Goal: Use online tool/utility: Utilize a website feature to perform a specific function

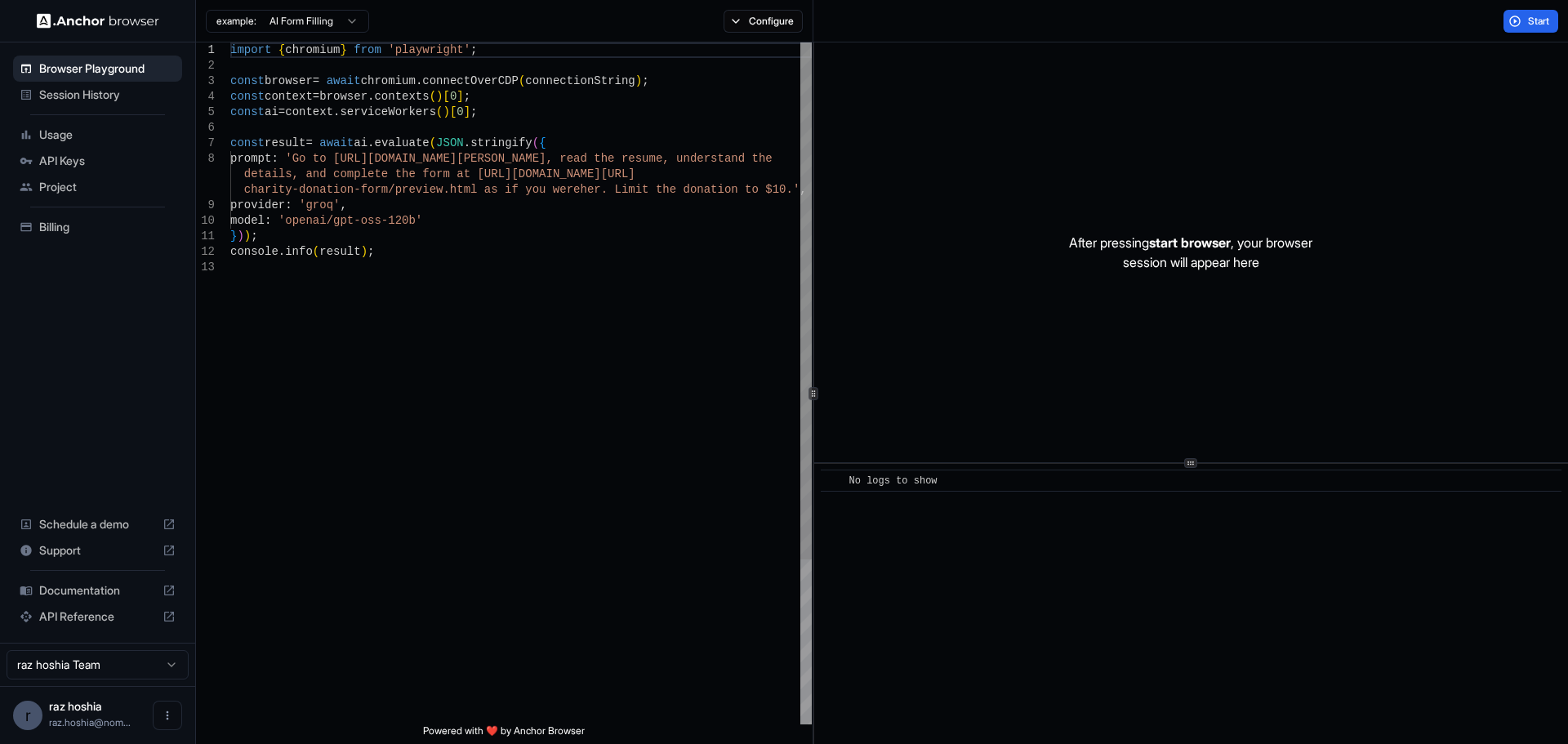
click at [358, 170] on div "import { chromium } from 'playwright' ; const browser = await chromium . connec…" at bounding box center [521, 492] width 582 height 899
drag, startPoint x: 413, startPoint y: 219, endPoint x: 292, endPoint y: 225, distance: 121.1
click at [292, 225] on div "import { chromium } from 'playwright' ; const browser = await chromium . connec…" at bounding box center [521, 492] width 582 height 899
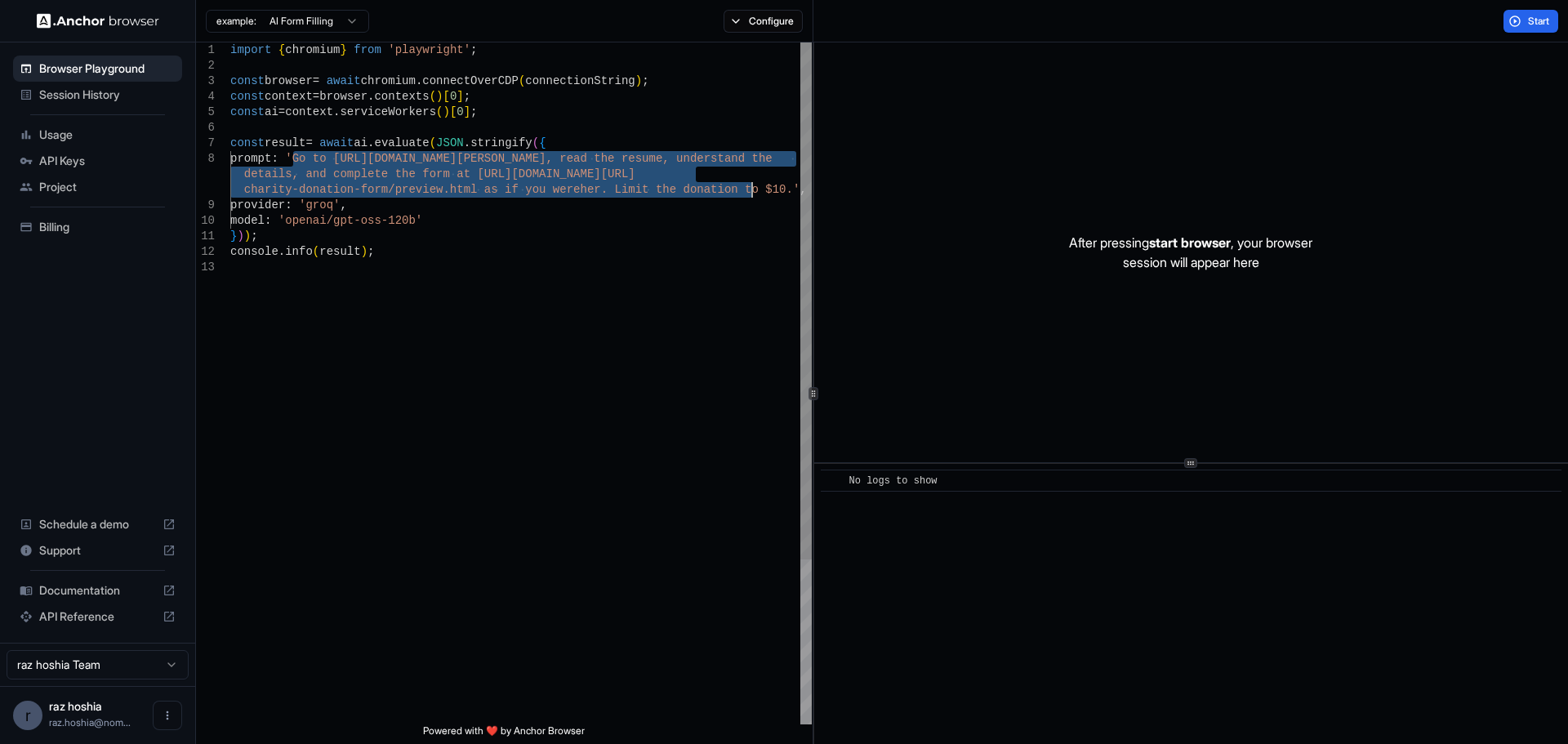
drag, startPoint x: 295, startPoint y: 160, endPoint x: 750, endPoint y: 191, distance: 456.1
click at [750, 191] on div "import { chromium } from 'playwright' ; const browser = await chromium . connec…" at bounding box center [521, 492] width 582 height 899
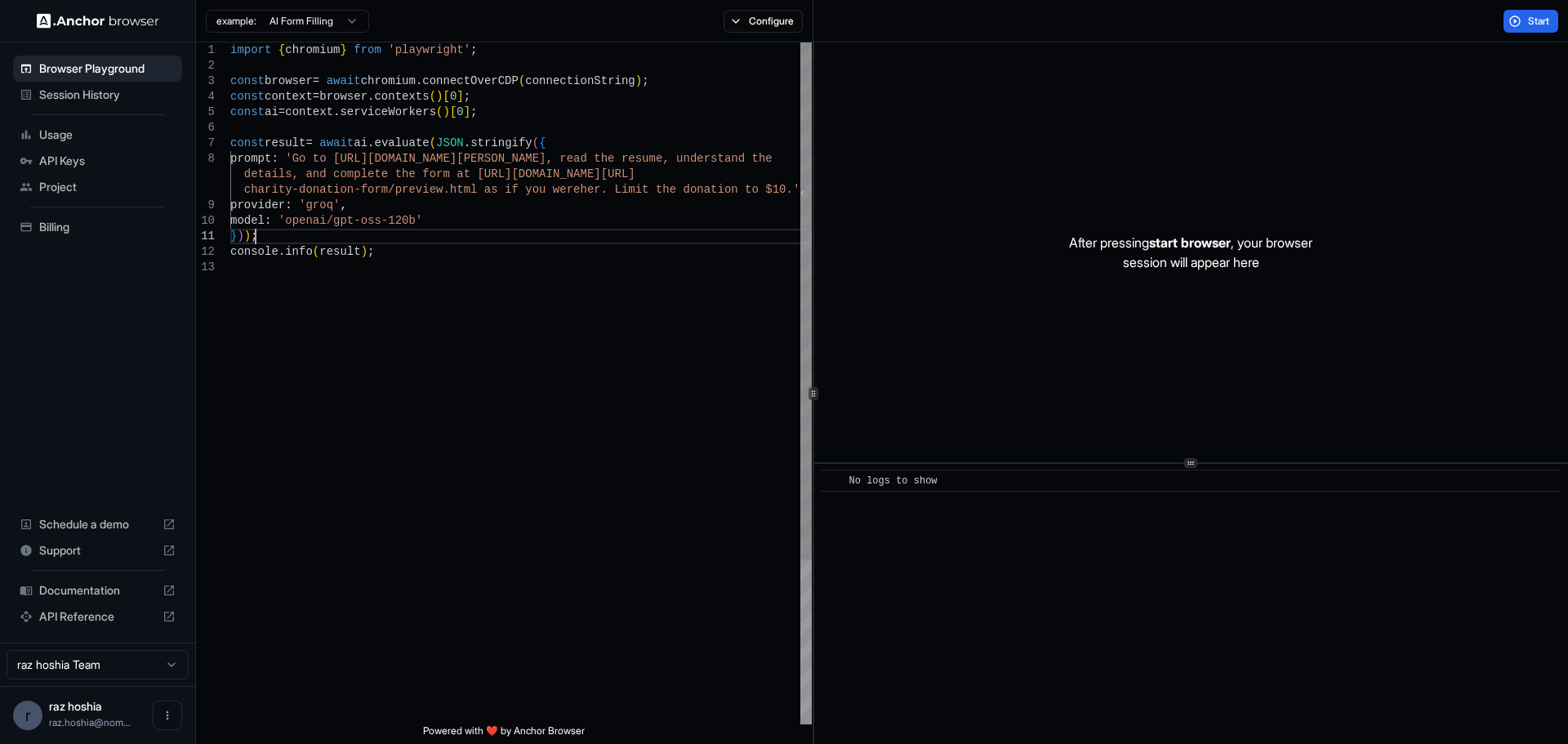
click at [625, 235] on div "import { chromium } from 'playwright' ; const browser = await chromium . connec…" at bounding box center [521, 492] width 582 height 899
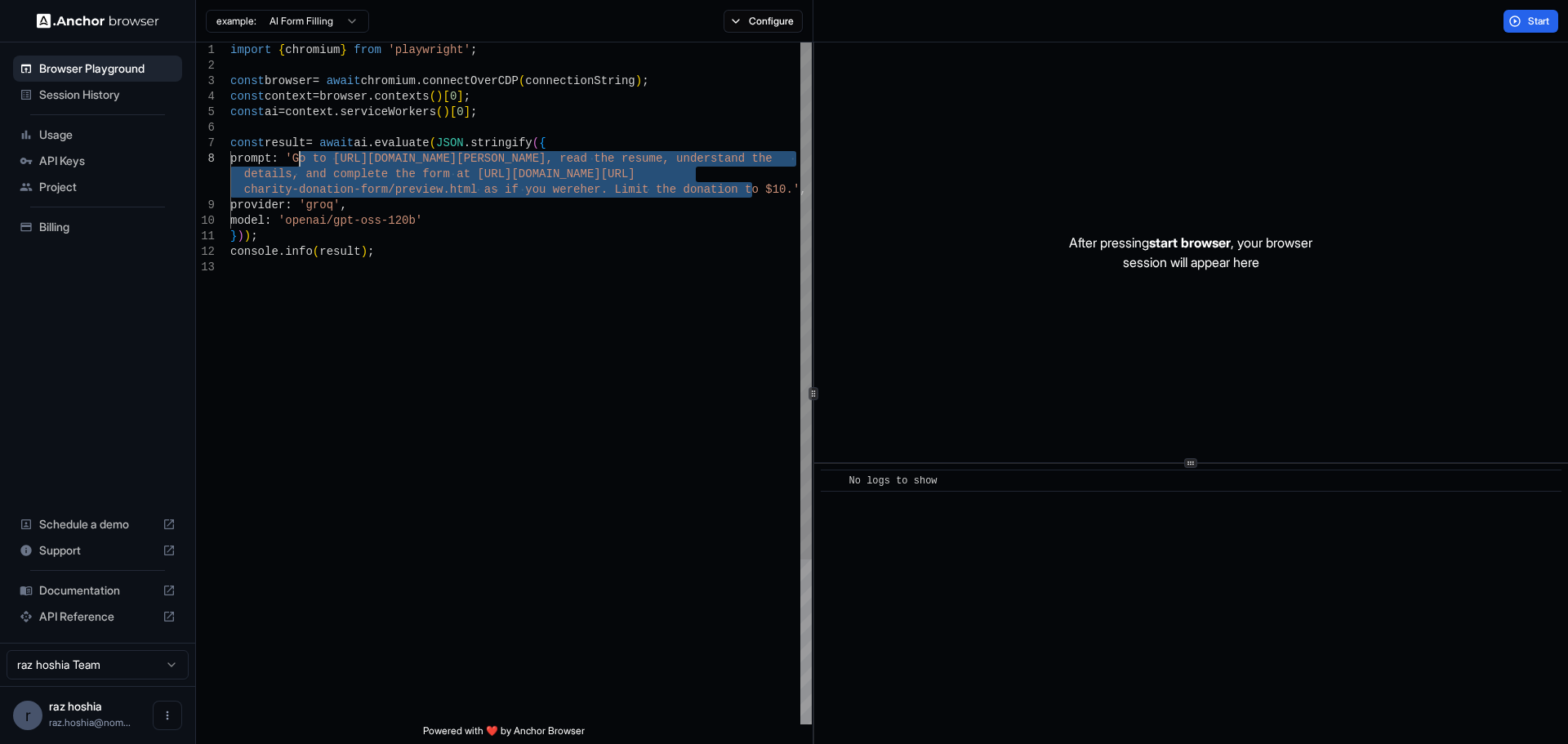
drag, startPoint x: 751, startPoint y: 187, endPoint x: 300, endPoint y: 153, distance: 452.3
click at [300, 153] on div "import { chromium } from 'playwright' ; const browser = await chromium . connec…" at bounding box center [521, 492] width 582 height 899
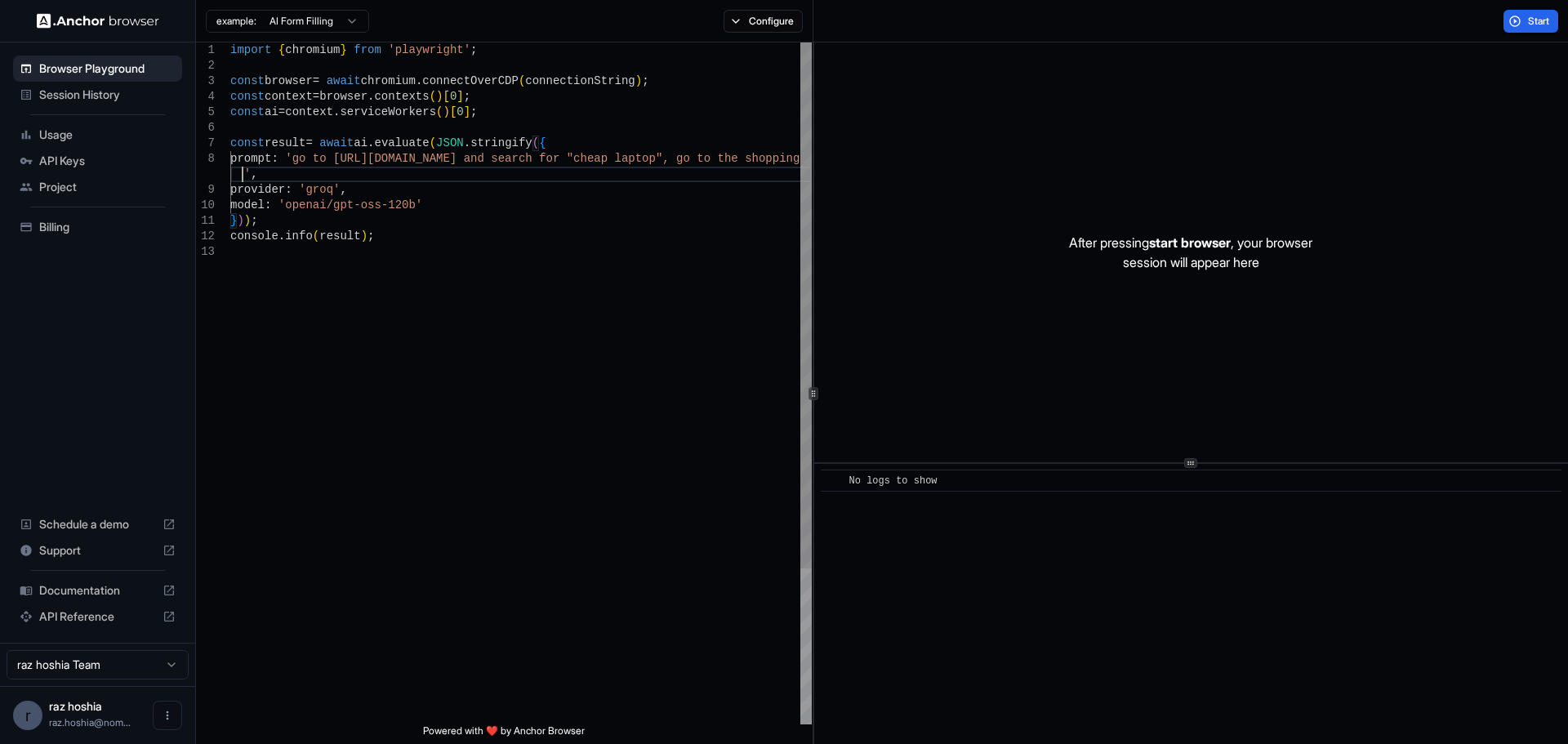
scroll to position [125, 0]
type textarea "**********"
click at [1522, 14] on button "Start" at bounding box center [1531, 21] width 55 height 23
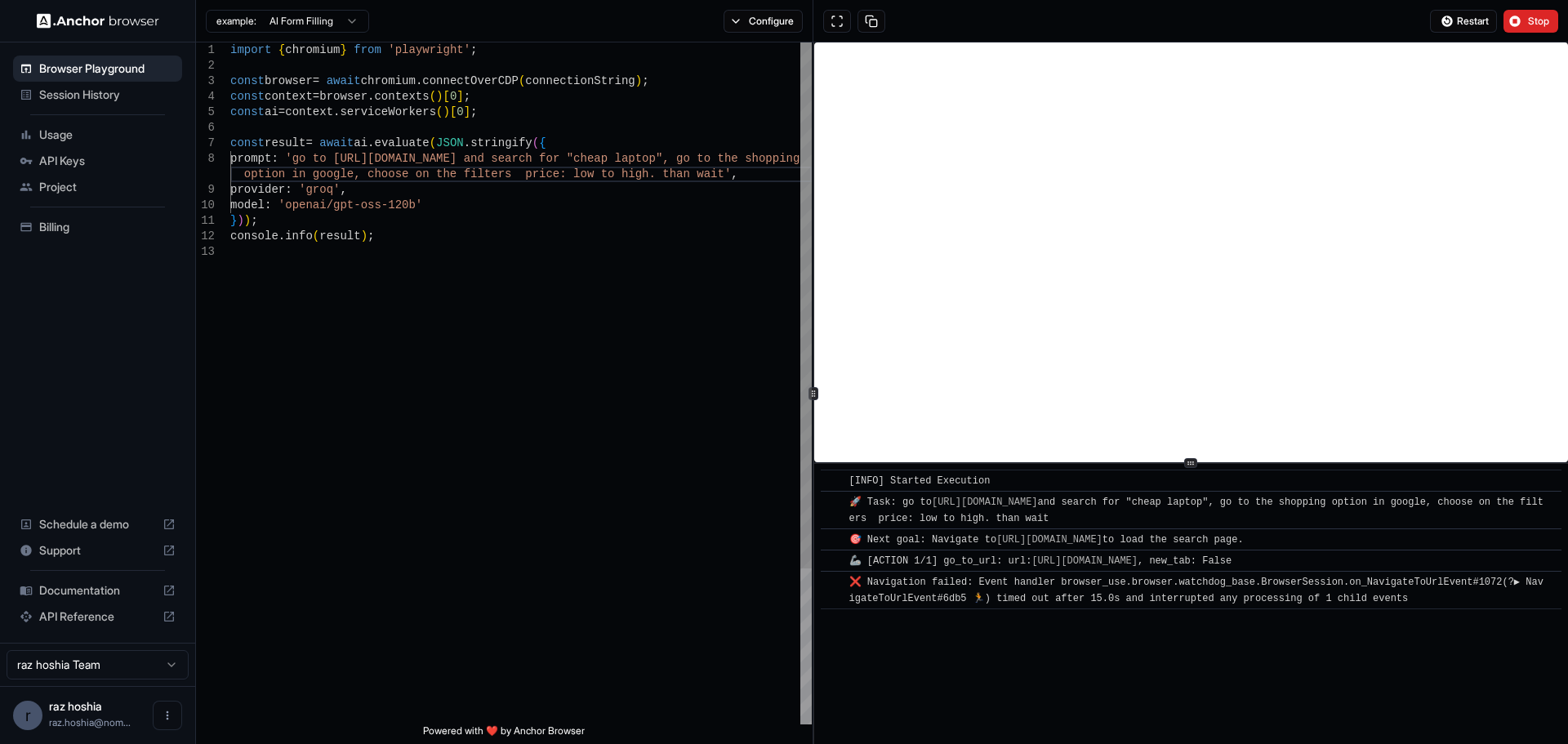
click at [481, 181] on div "import { chromium } from 'playwright' ; const browser = await chromium . connec…" at bounding box center [521, 484] width 582 height 884
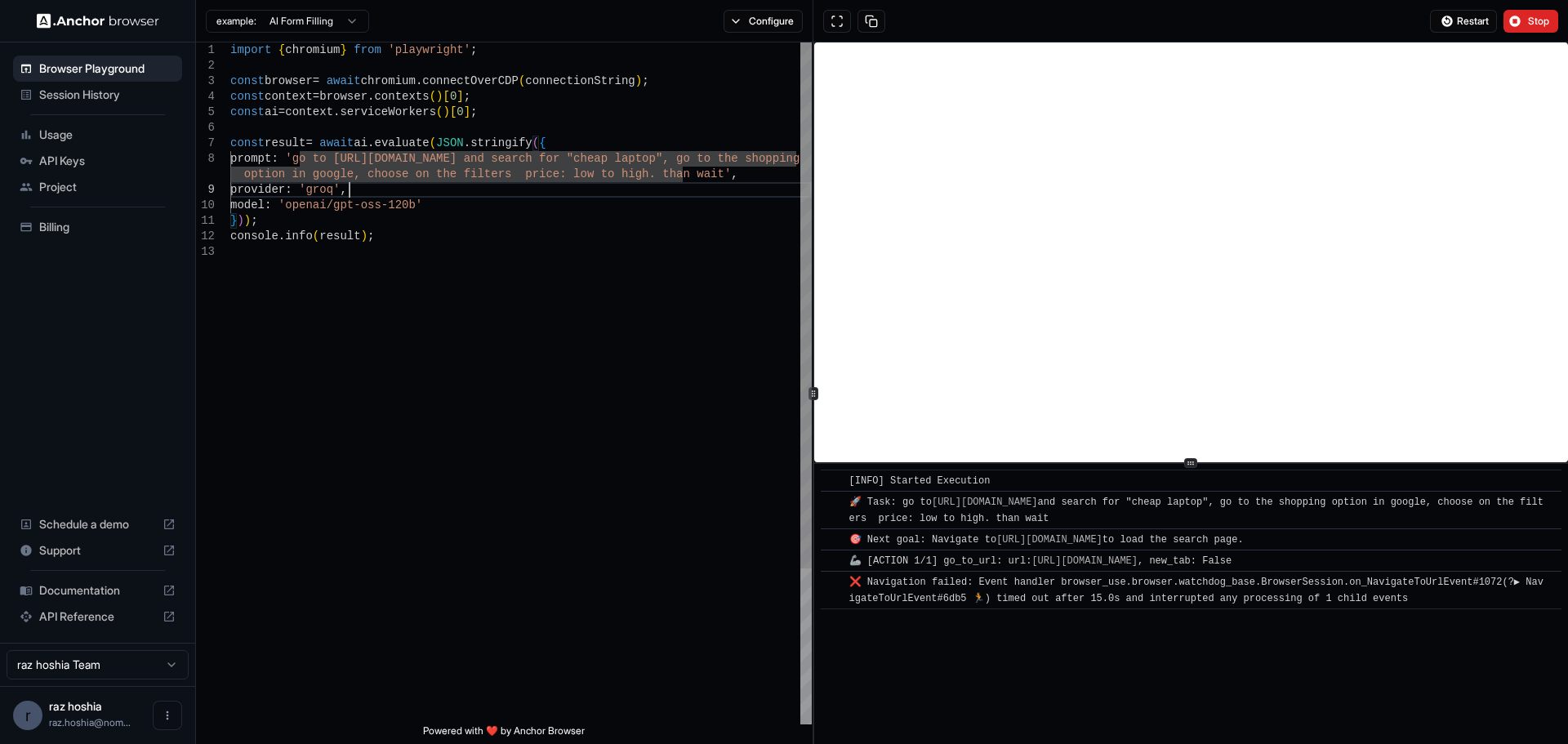
click at [475, 193] on div "import { chromium } from 'playwright' ; const browser = await chromium . connec…" at bounding box center [521, 484] width 582 height 884
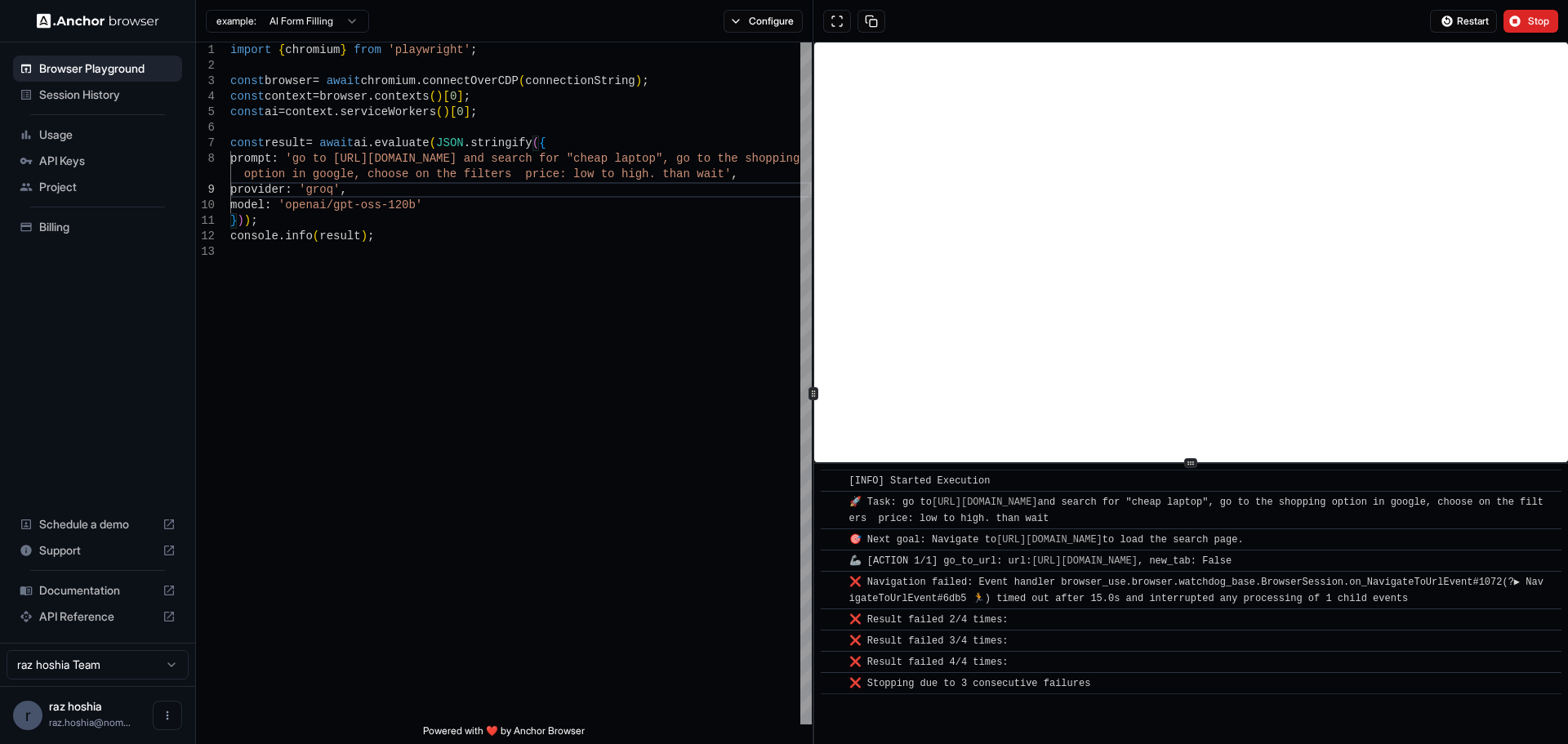
click at [1561, 20] on div "Restart Stop" at bounding box center [1494, 21] width 148 height 23
click at [1461, 17] on span "Restart" at bounding box center [1472, 21] width 32 height 13
